Goal: Information Seeking & Learning: Find specific fact

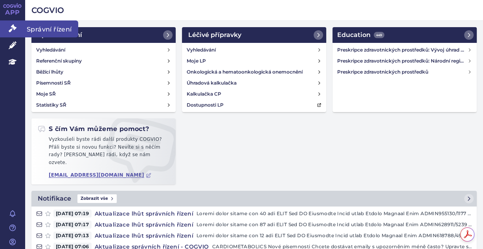
click at [13, 32] on icon at bounding box center [13, 28] width 8 height 8
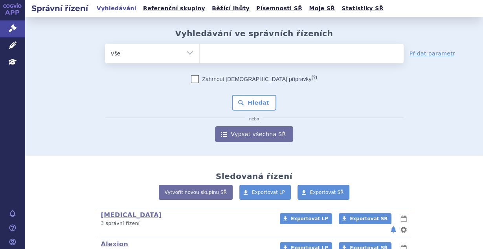
click at [247, 49] on ul at bounding box center [302, 52] width 204 height 17
click at [200, 49] on select at bounding box center [199, 53] width 0 height 20
click at [243, 54] on ul at bounding box center [302, 52] width 204 height 17
click at [200, 54] on select at bounding box center [199, 53] width 0 height 20
type input "be"
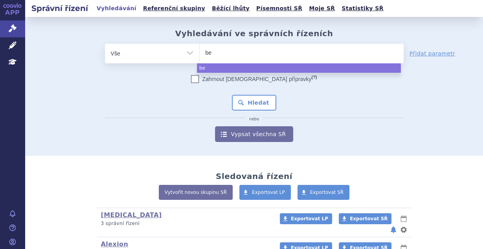
type input "ben"
type input "benly"
type input "benlys"
type input "benlysta"
select select "benlysta"
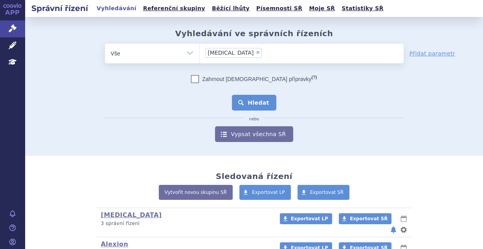
click at [267, 106] on button "Hledat" at bounding box center [254, 103] width 44 height 16
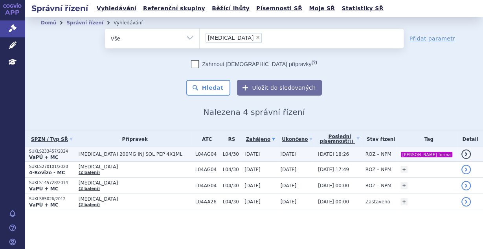
click at [223, 152] on span "L04/30" at bounding box center [232, 154] width 18 height 6
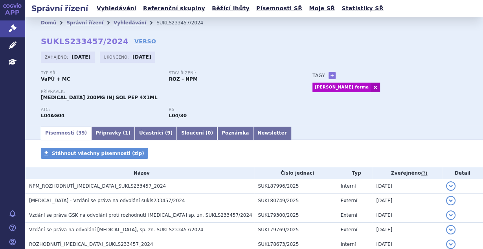
scroll to position [63, 0]
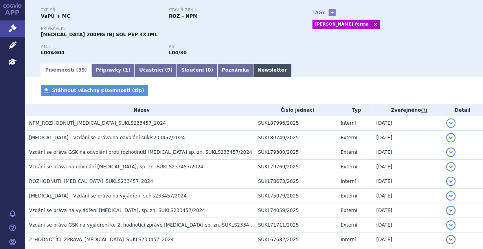
click at [253, 70] on link "Newsletter" at bounding box center [272, 70] width 38 height 13
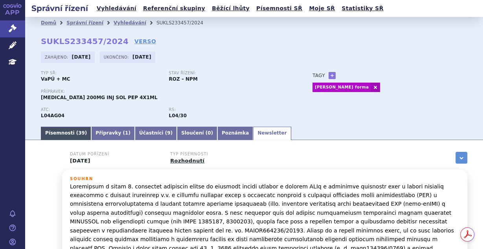
click at [67, 132] on link "Písemnosti ( 39 )" at bounding box center [66, 133] width 50 height 13
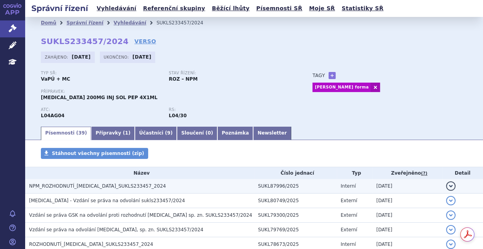
click at [89, 190] on td "NPM_ROZHODNUTÍ_[MEDICAL_DATA]_SUKLS233457_2024" at bounding box center [139, 186] width 229 height 15
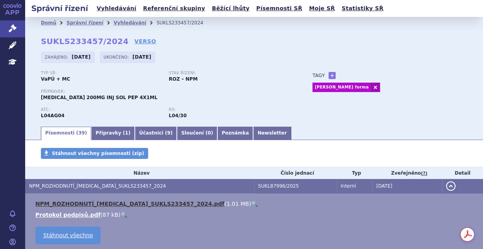
click at [121, 205] on link "NPM_ROZHODNUTÍ_[MEDICAL_DATA]_SUKLS233457_2024.pdf" at bounding box center [129, 203] width 189 height 6
